Goal: Information Seeking & Learning: Learn about a topic

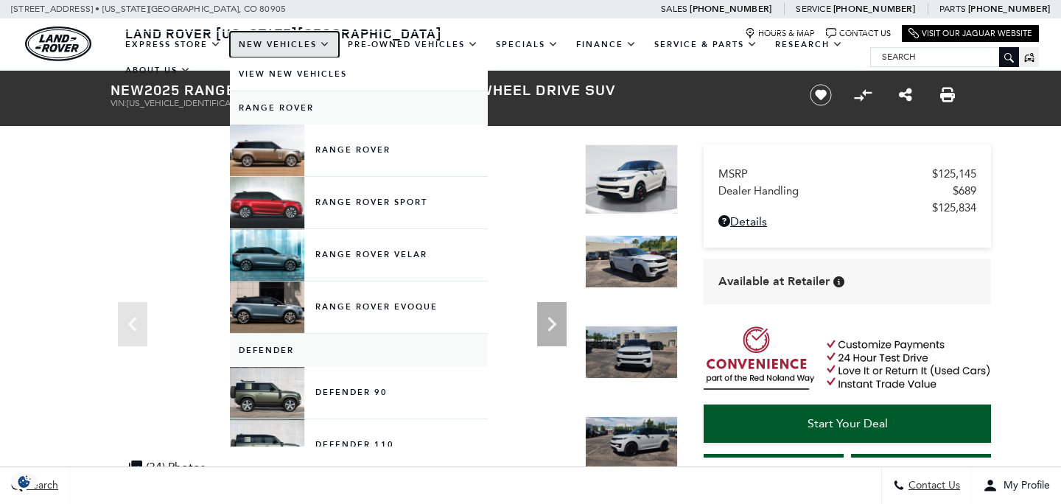
click at [323, 45] on link "New Vehicles" at bounding box center [284, 45] width 109 height 26
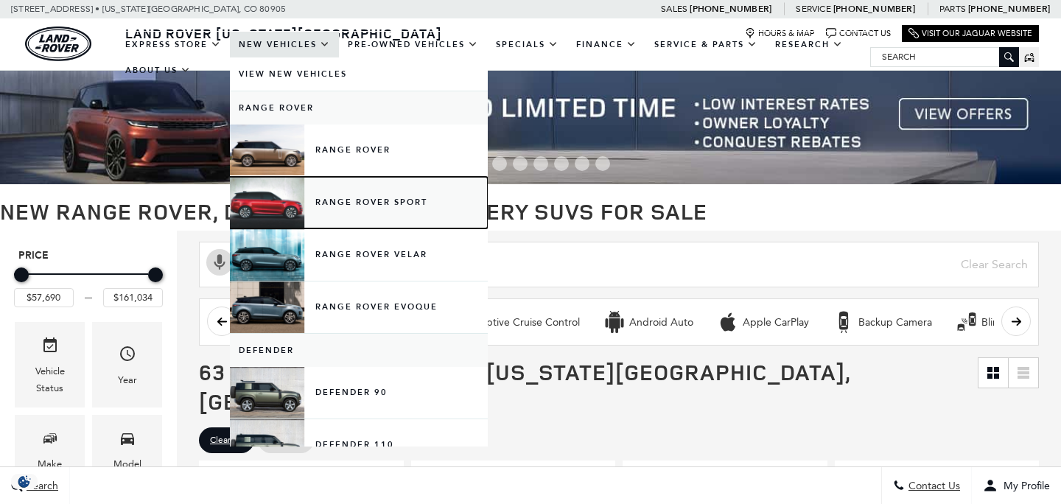
click at [345, 200] on link "Range Rover Sport" at bounding box center [359, 203] width 258 height 52
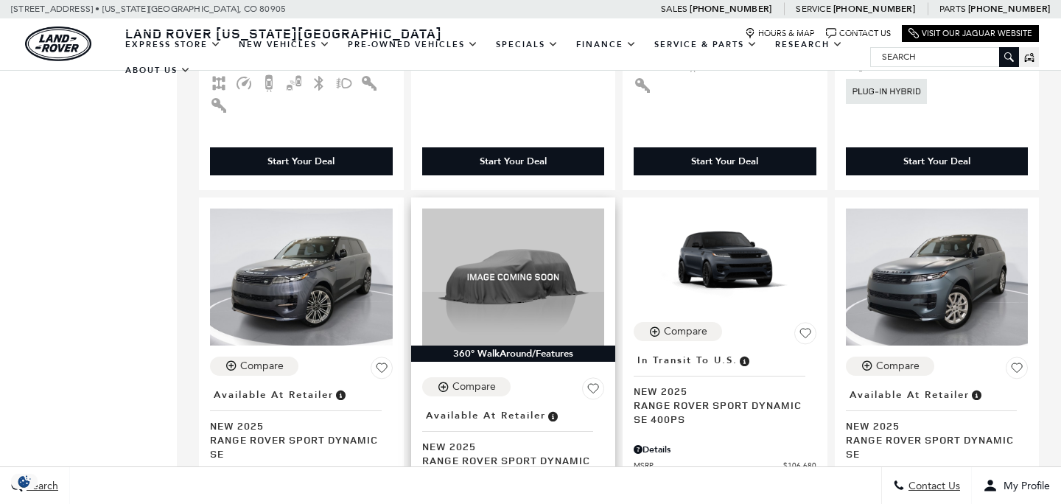
scroll to position [2497, 0]
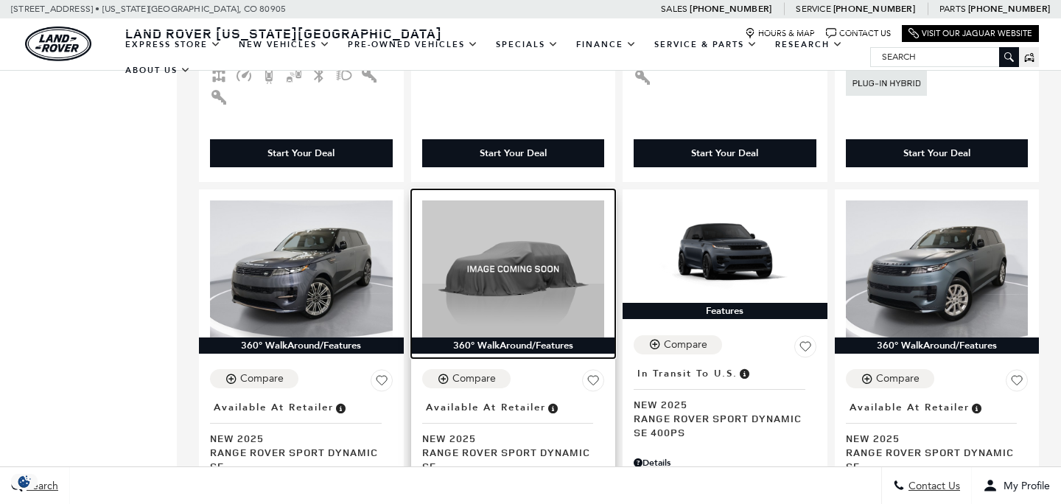
click at [524, 262] on img at bounding box center [513, 268] width 183 height 137
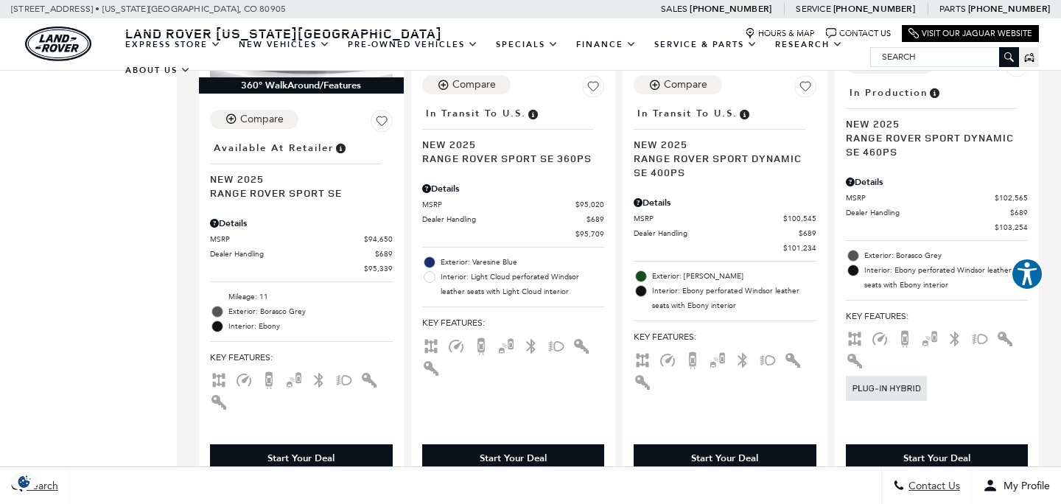
scroll to position [2191, 0]
